Goal: Task Accomplishment & Management: Complete application form

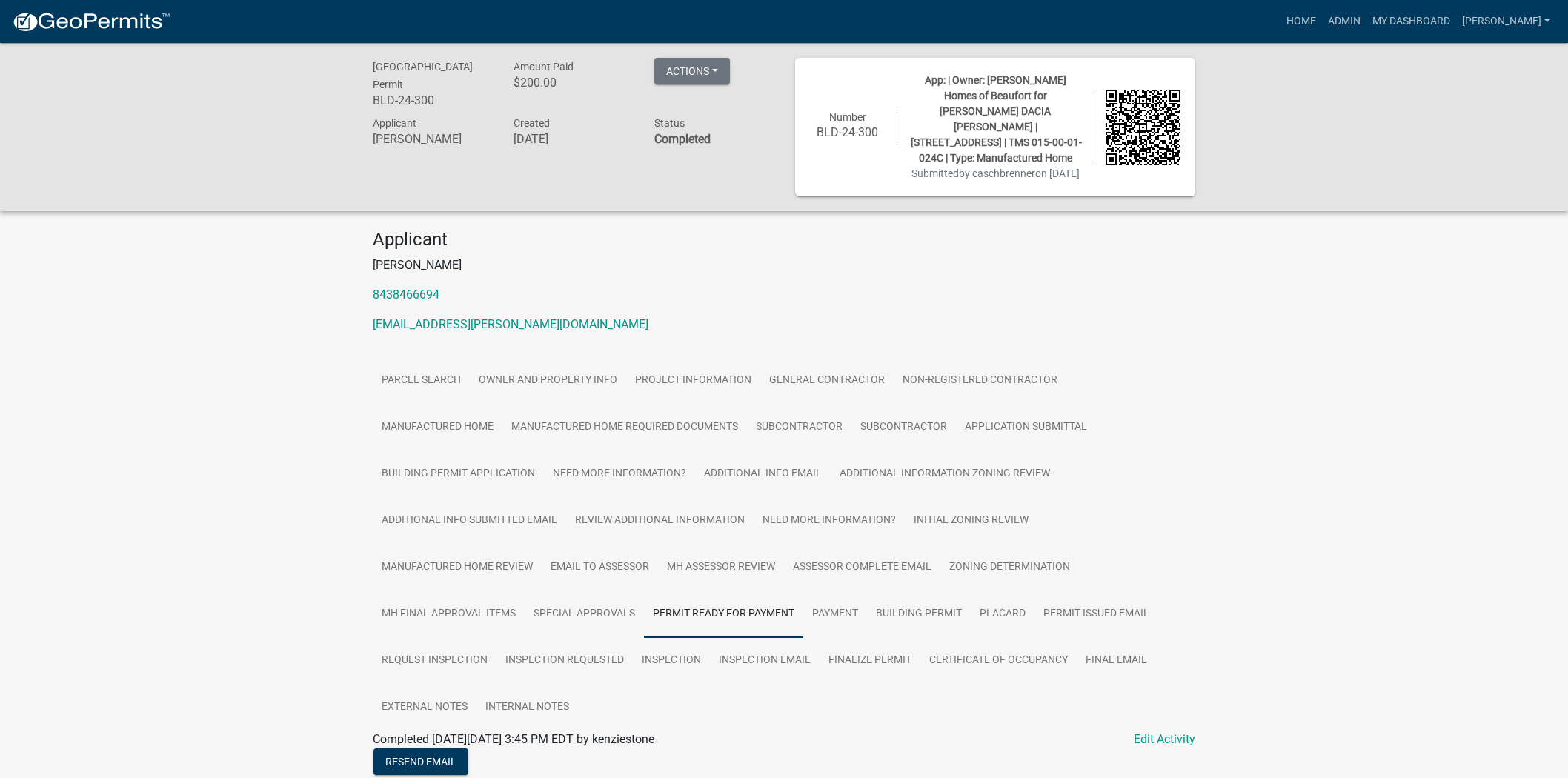
scroll to position [306, 0]
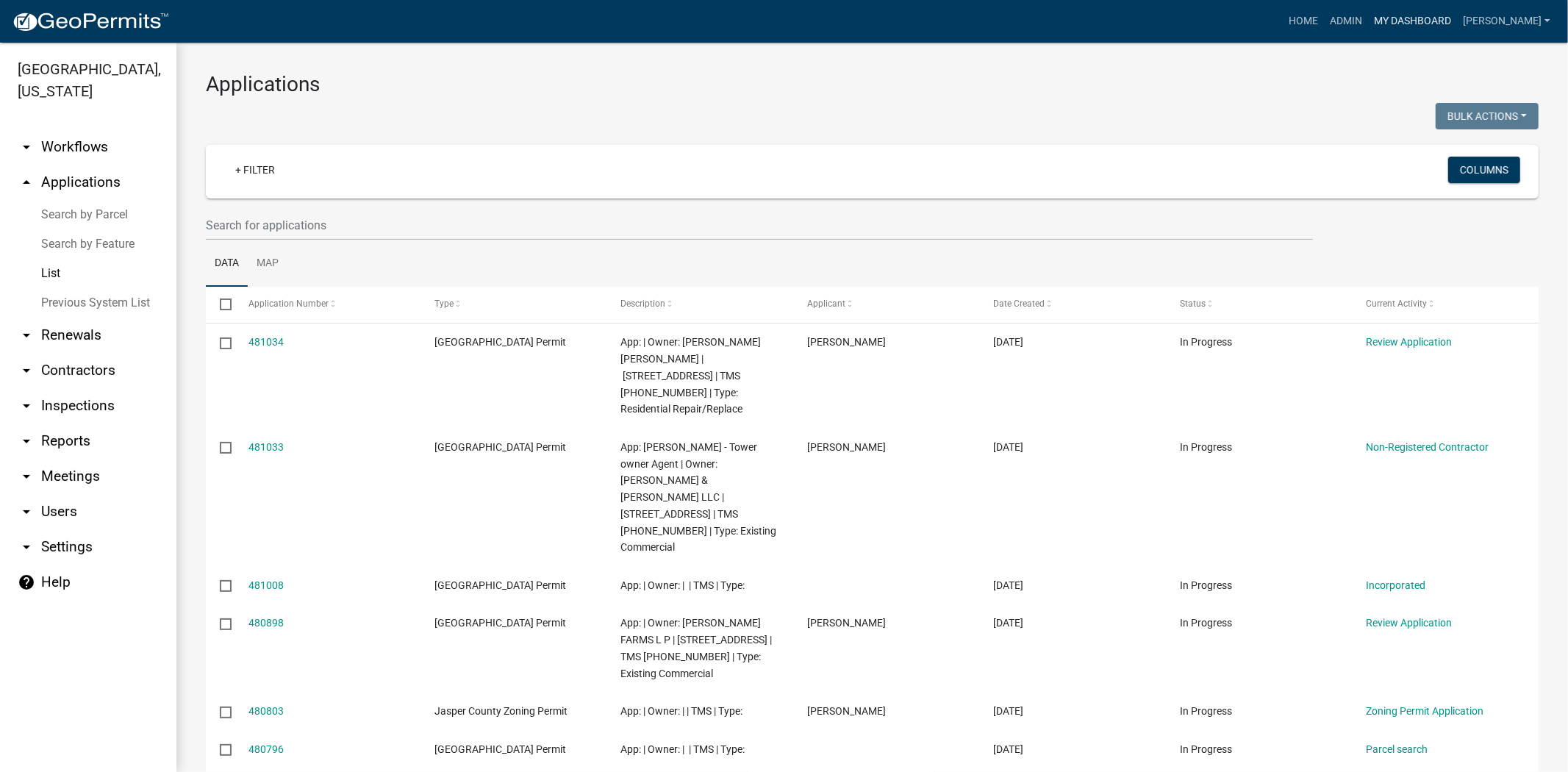
click at [1456, 11] on link "My Dashboard" at bounding box center [1413, 21] width 89 height 28
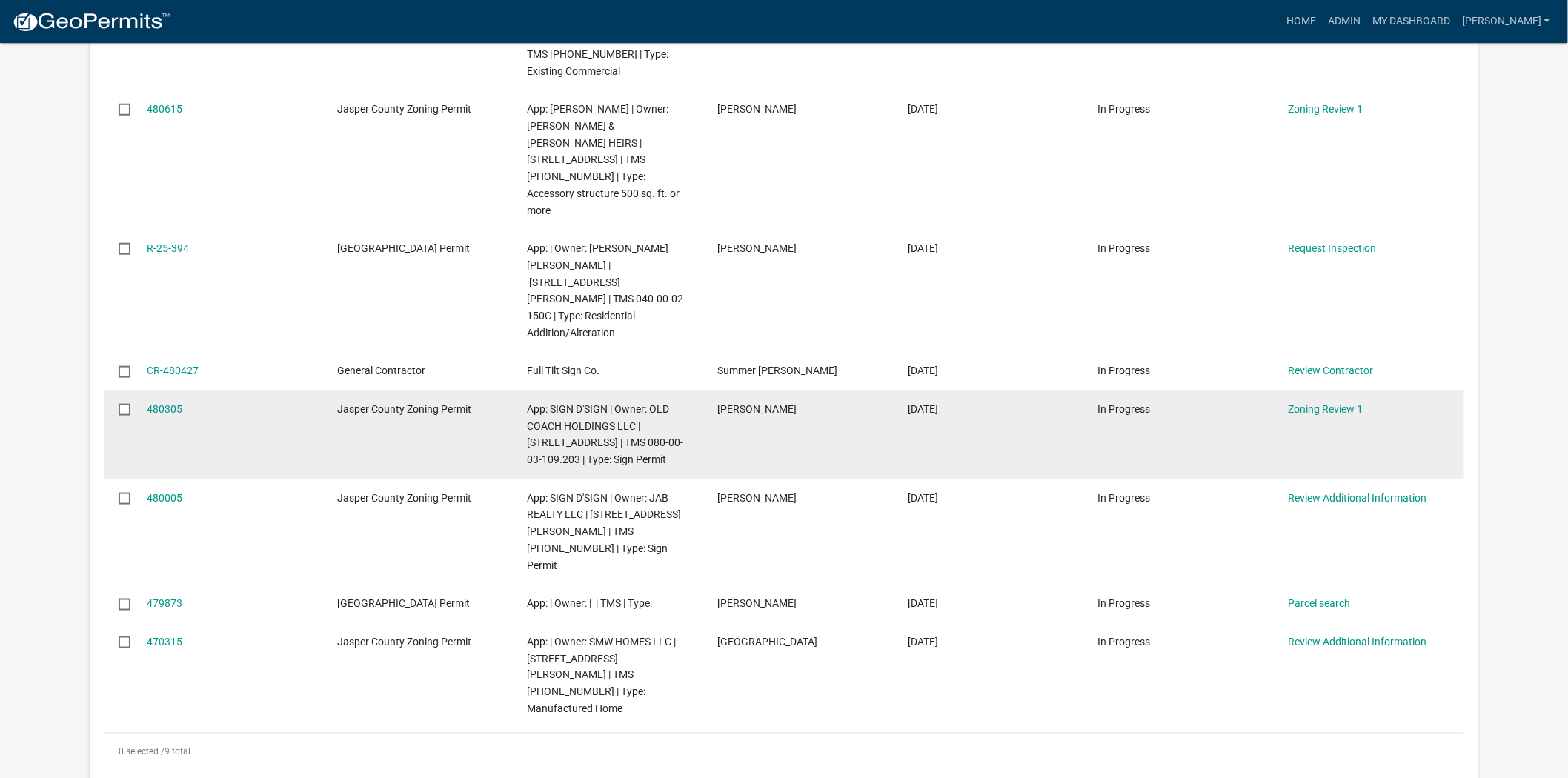
scroll to position [493, 0]
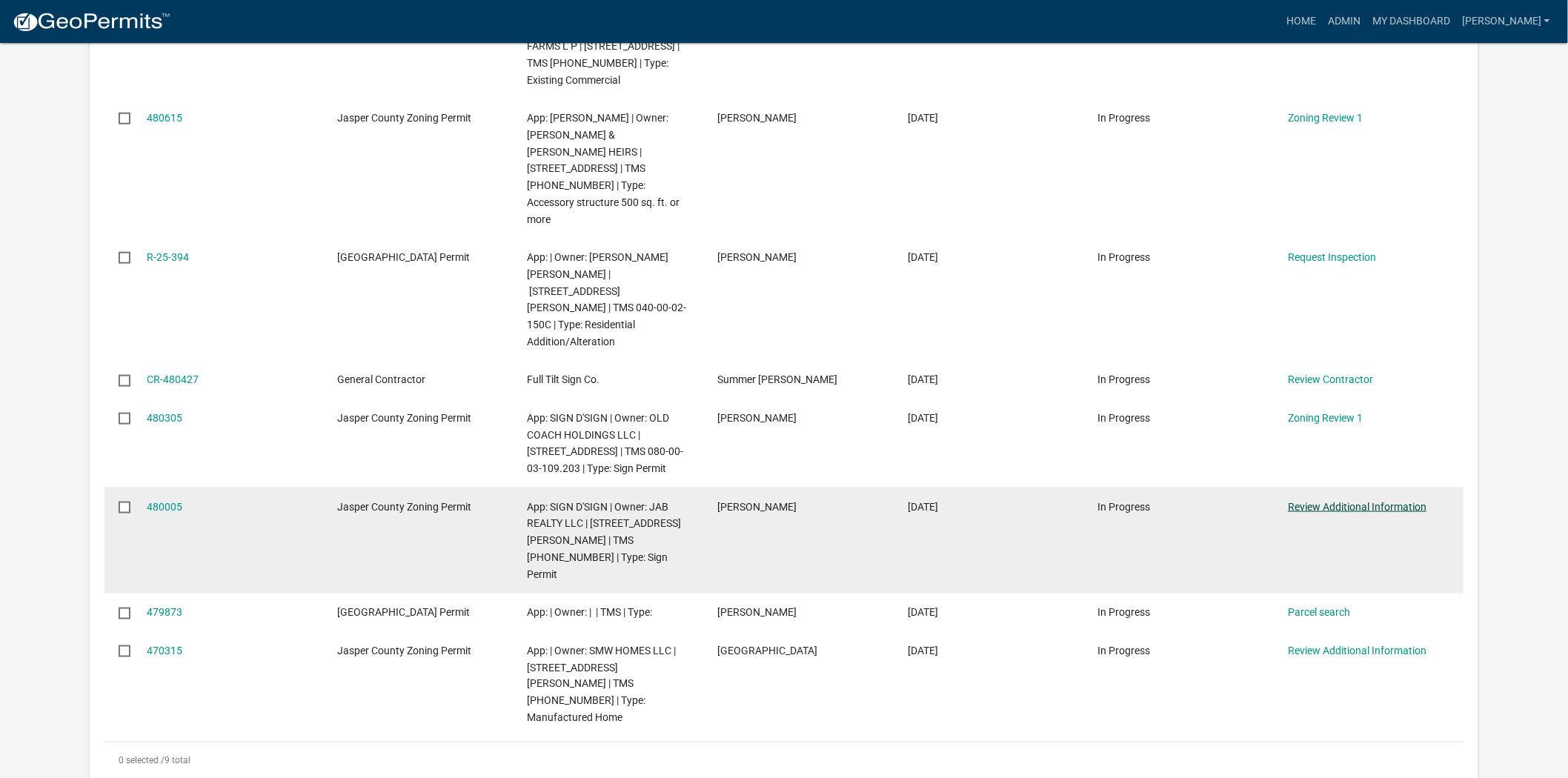
click at [1324, 501] on link "Review Additional Information" at bounding box center [1358, 507] width 139 height 12
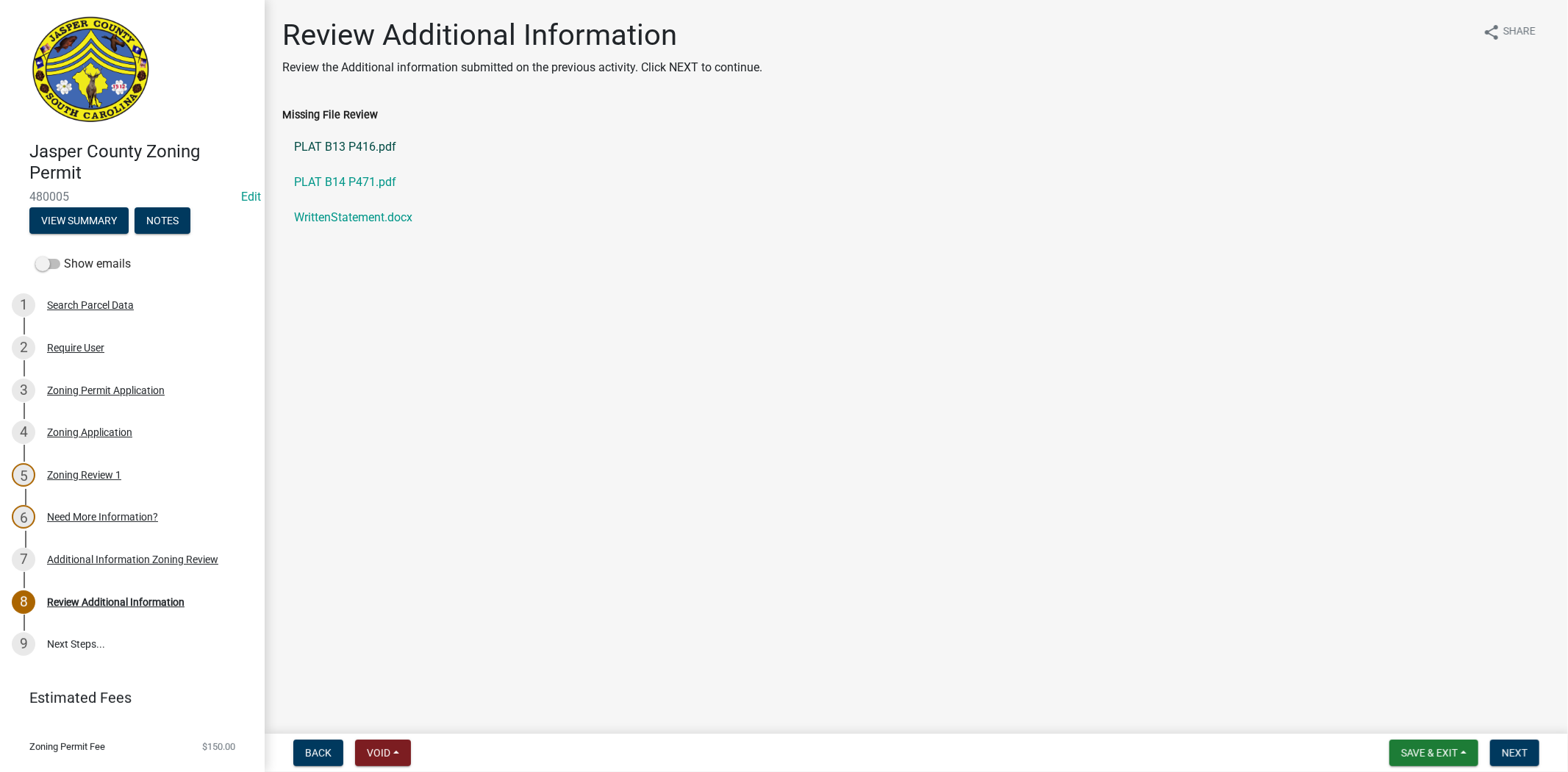
click at [370, 150] on link "PLAT B13 P416.pdf" at bounding box center [917, 147] width 1268 height 35
click at [355, 180] on link "PLAT B14 P471.pdf" at bounding box center [917, 183] width 1268 height 35
click at [350, 221] on link "WrittenStatement.docx" at bounding box center [917, 218] width 1268 height 35
click at [341, 144] on link "PLAT B13 P416.pdf" at bounding box center [917, 147] width 1268 height 35
click at [137, 398] on div "3 Zoning Permit Application" at bounding box center [126, 390] width 229 height 23
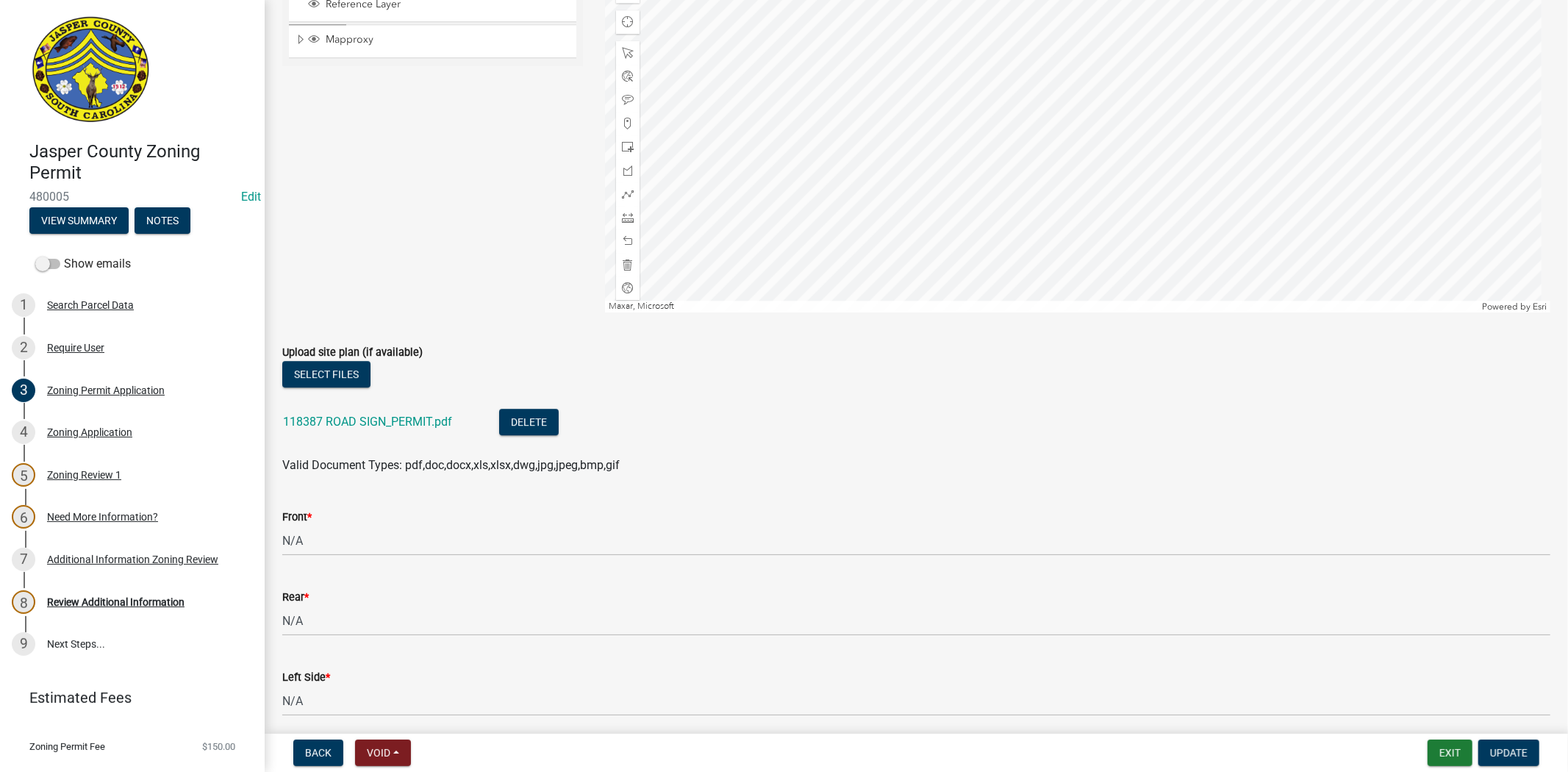
scroll to position [3593, 0]
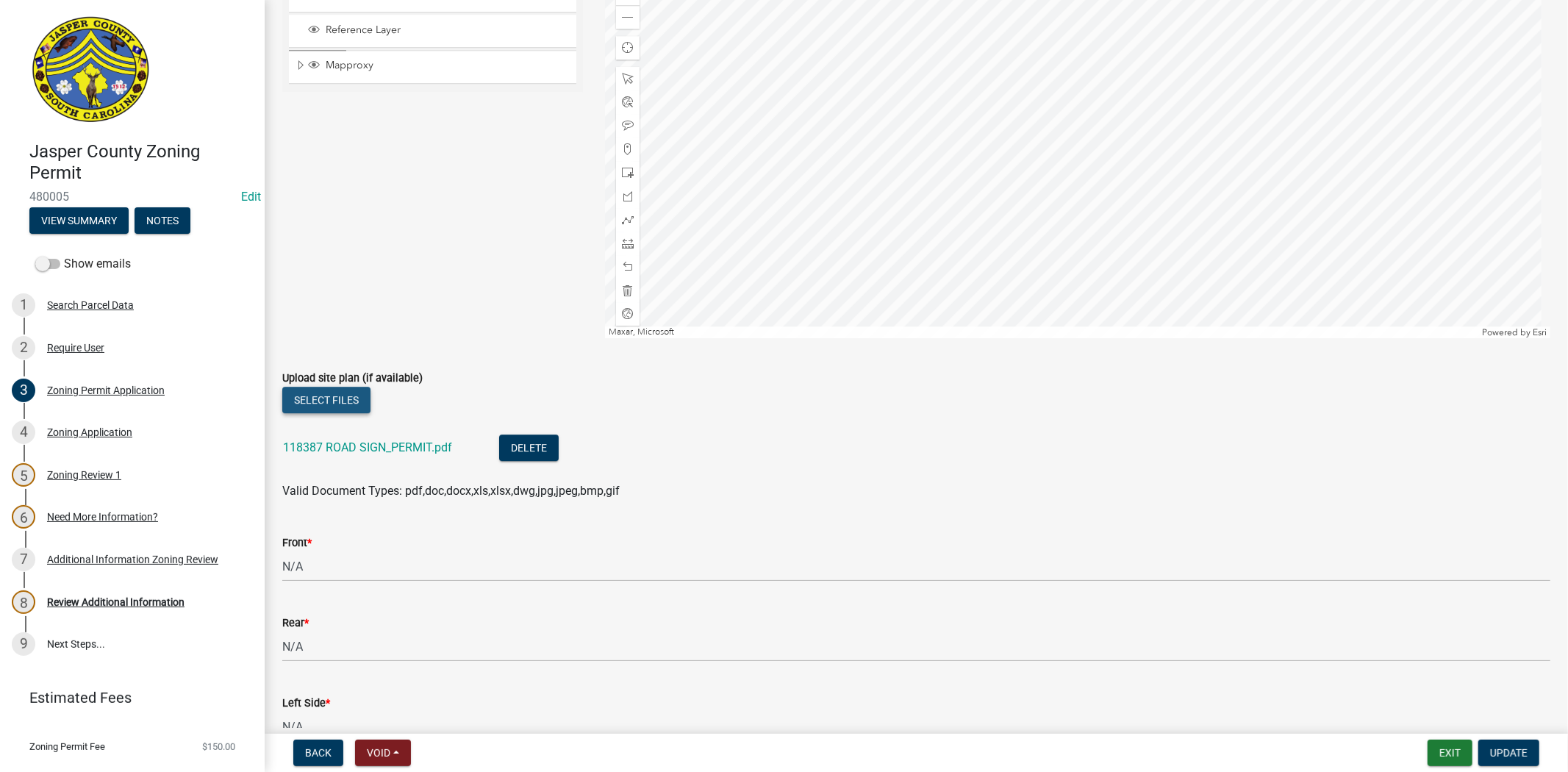
click at [309, 401] on button "Select files" at bounding box center [326, 399] width 88 height 26
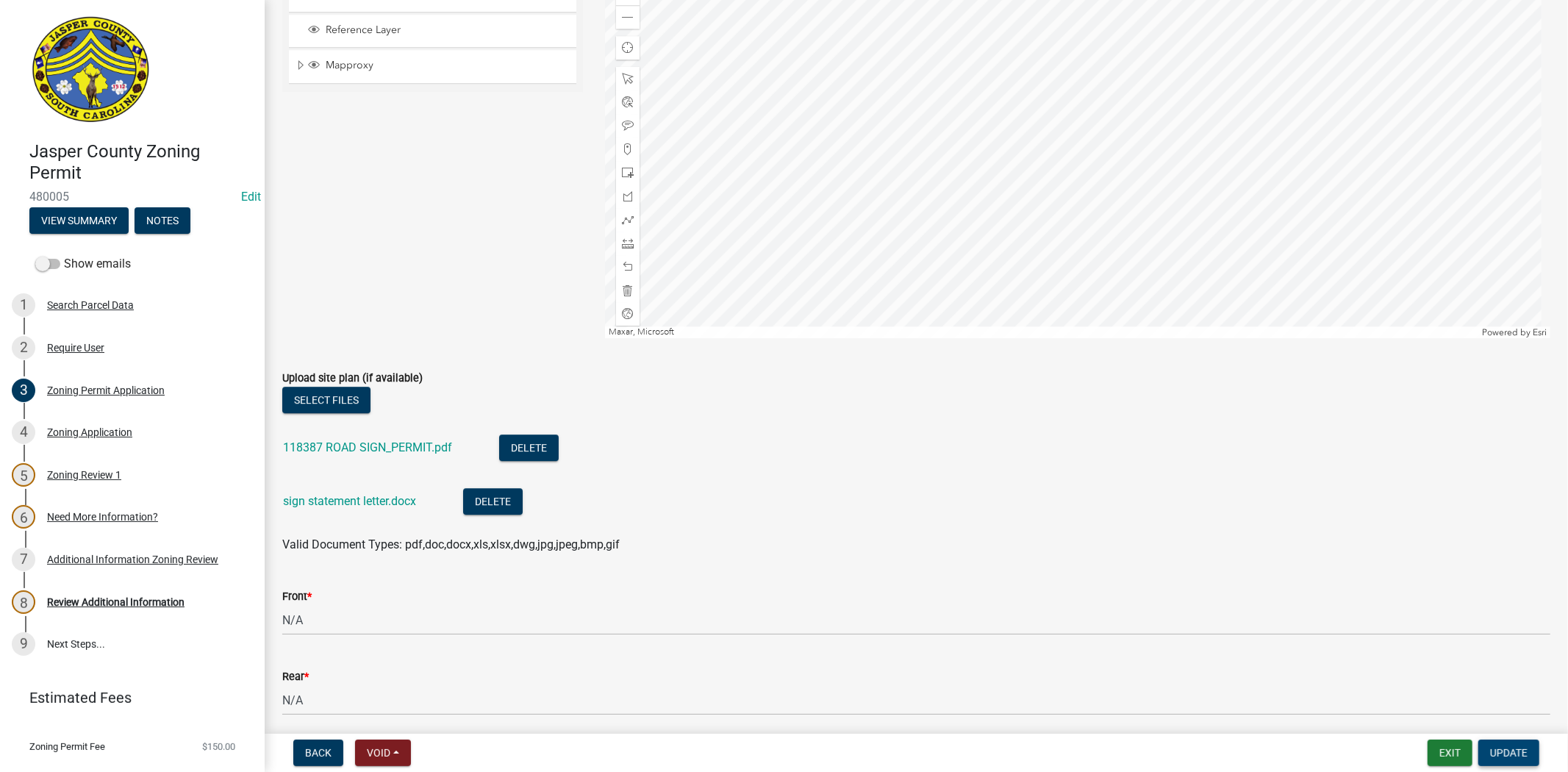
click at [1516, 747] on span "Update" at bounding box center [1508, 753] width 38 height 12
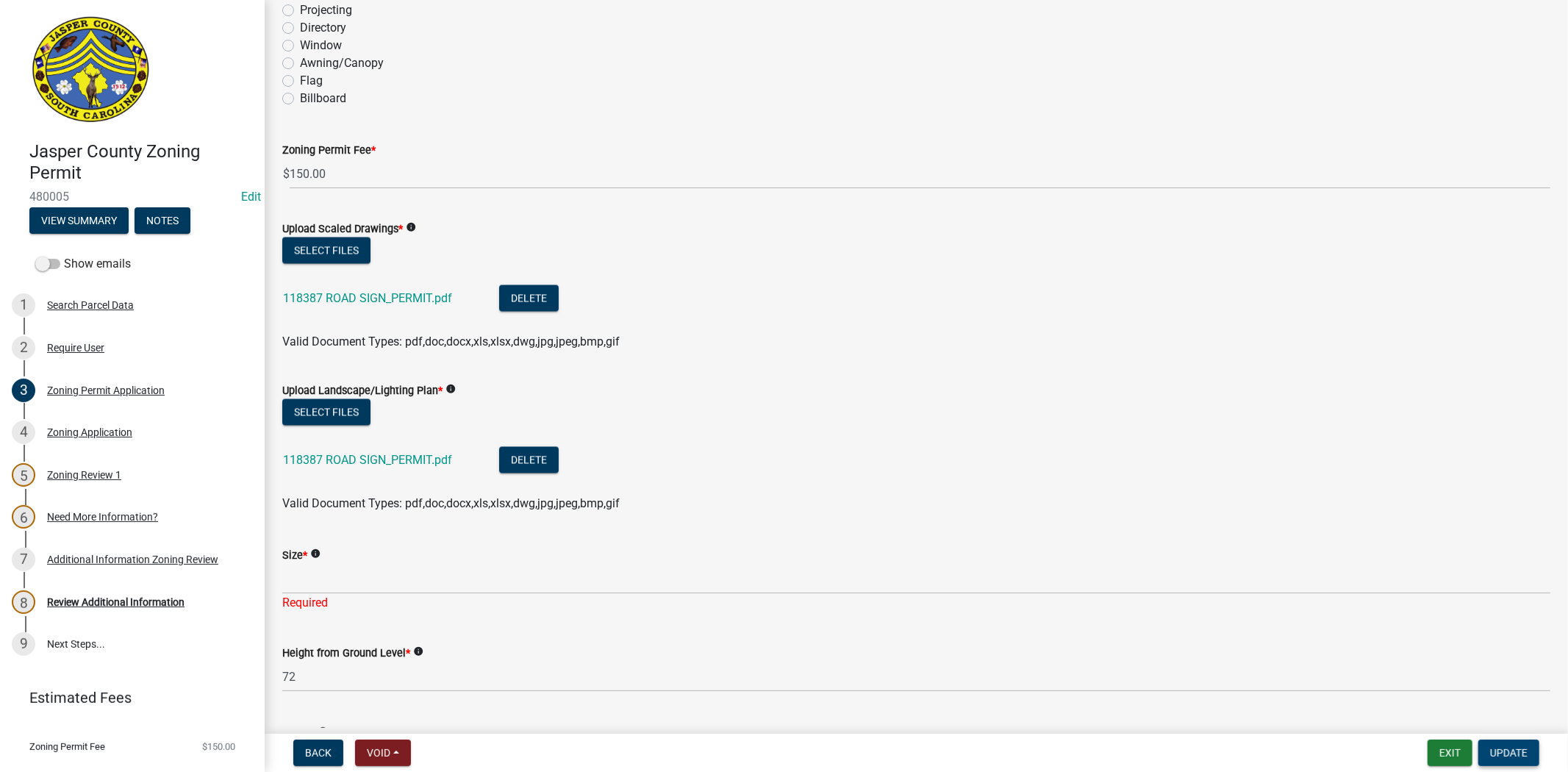
scroll to position [2385, 0]
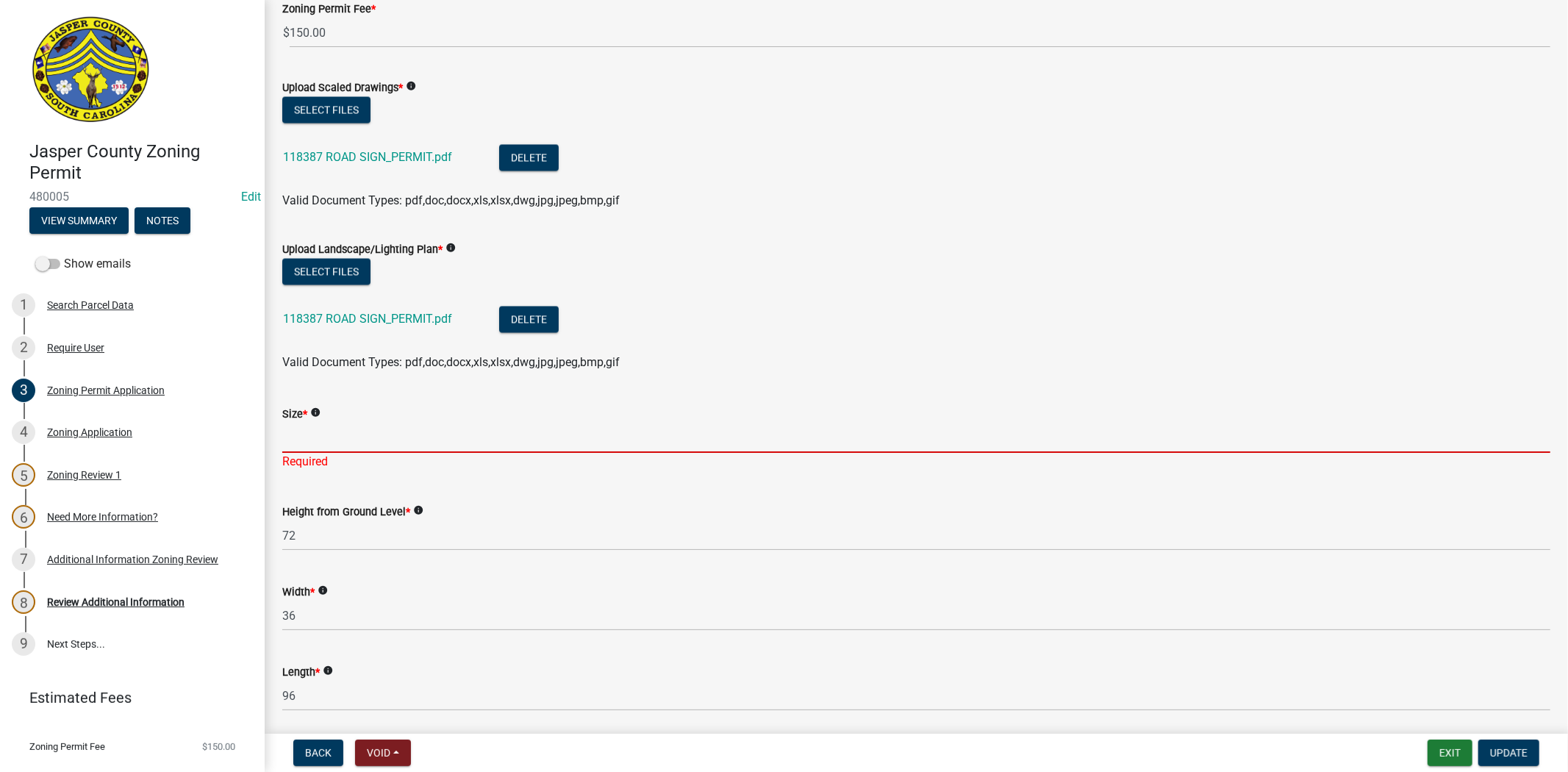
click at [323, 431] on input "Size *" at bounding box center [917, 437] width 1268 height 30
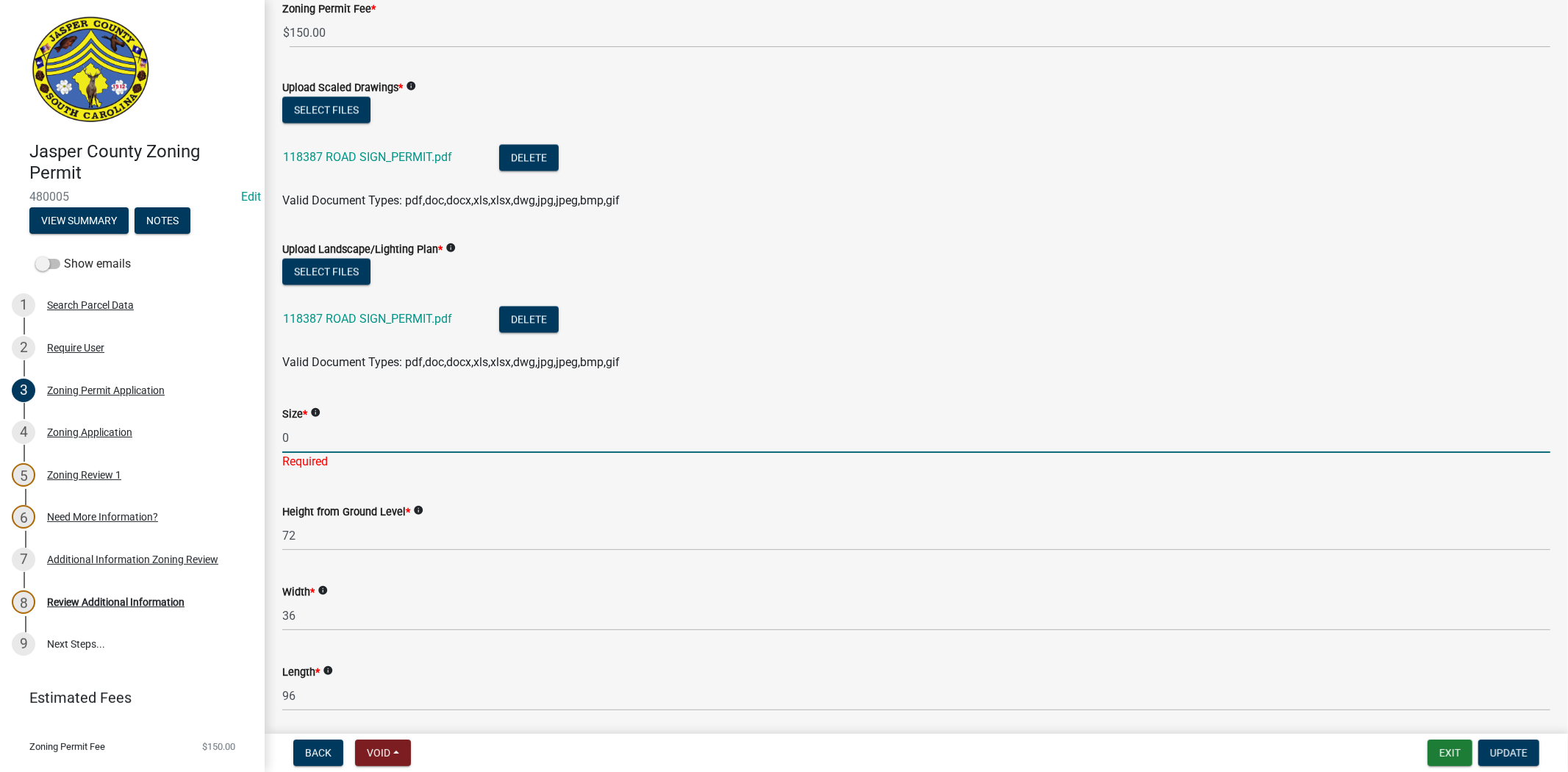
type input "0"
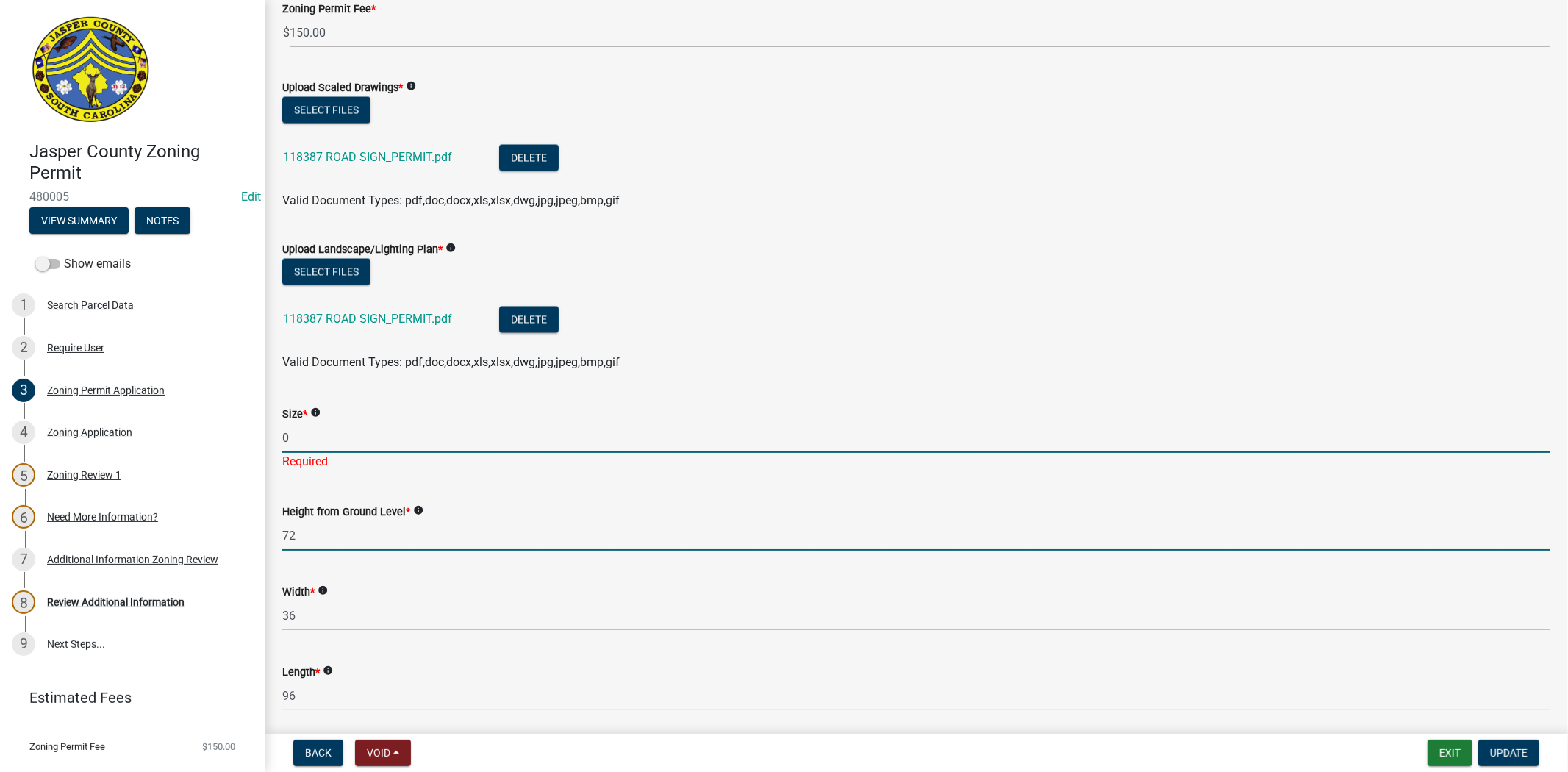
click at [540, 531] on input "72" at bounding box center [917, 535] width 1268 height 30
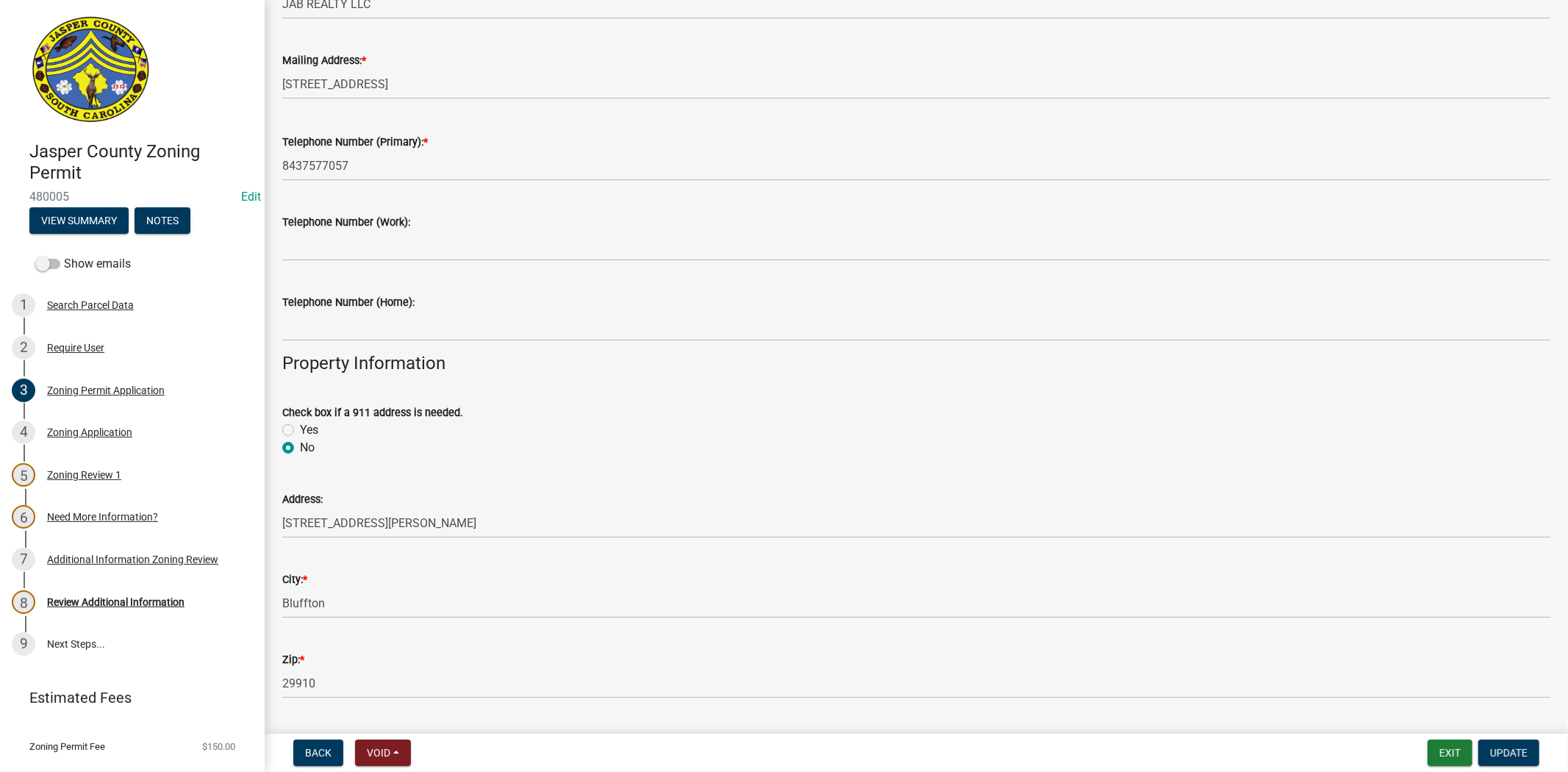
scroll to position [343, 0]
click at [1498, 755] on span "Update" at bounding box center [1508, 753] width 38 height 12
